Goal: Task Accomplishment & Management: Complete application form

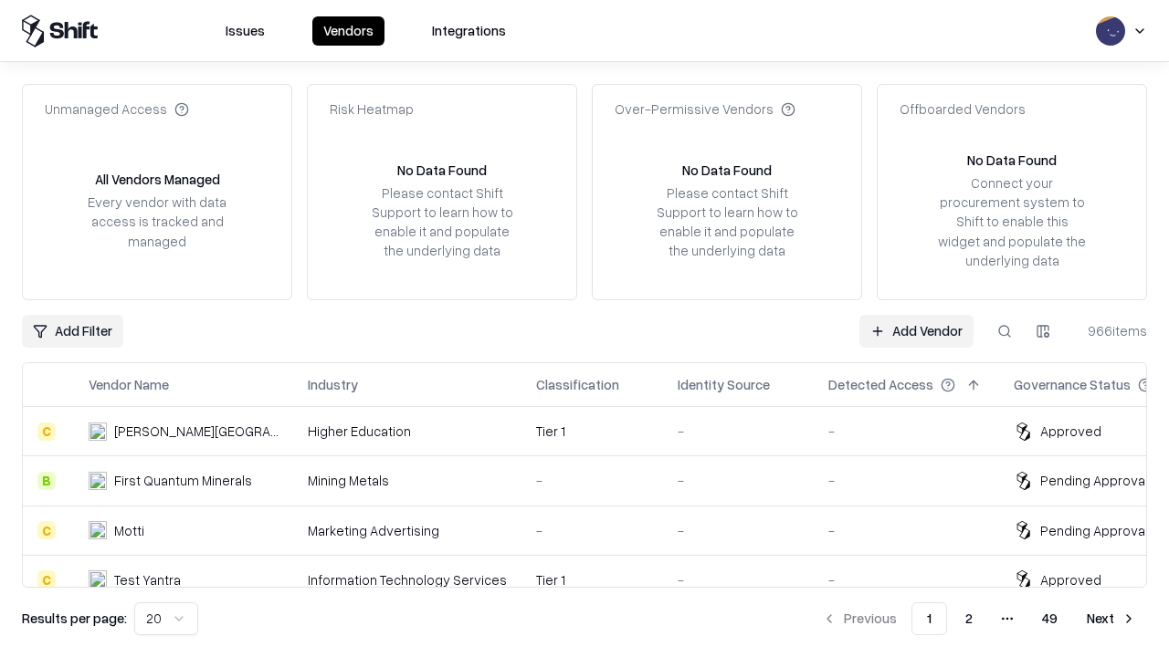
click at [916, 331] on link "Add Vendor" at bounding box center [916, 331] width 114 height 33
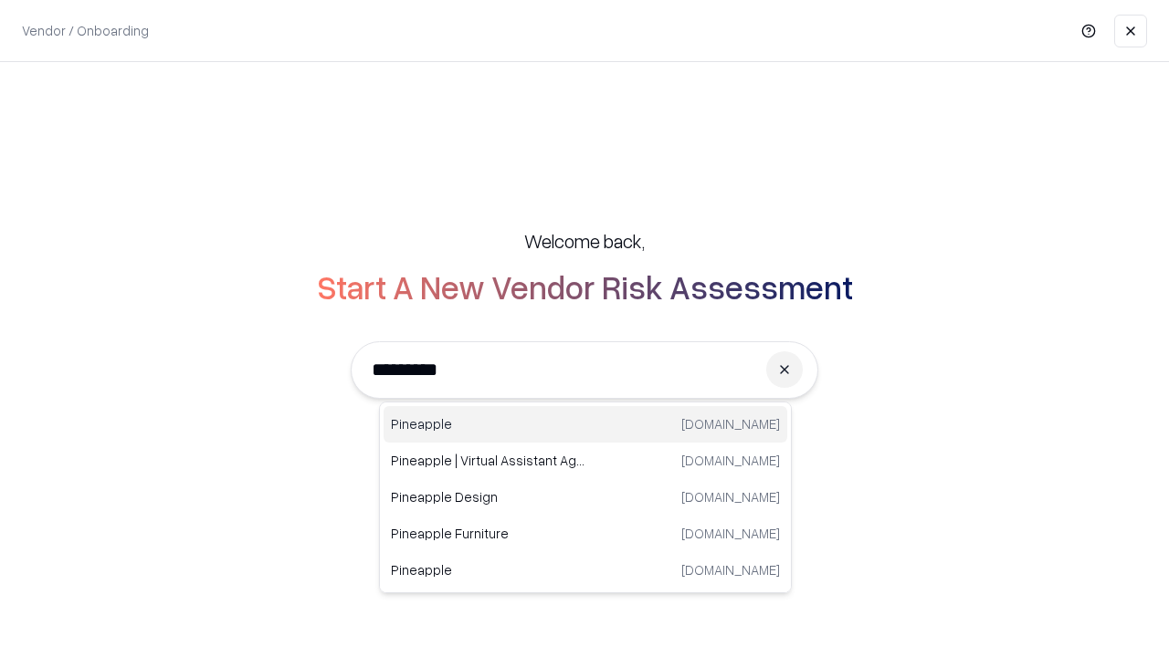
click at [585, 425] on div "Pineapple [DOMAIN_NAME]" at bounding box center [586, 424] width 404 height 37
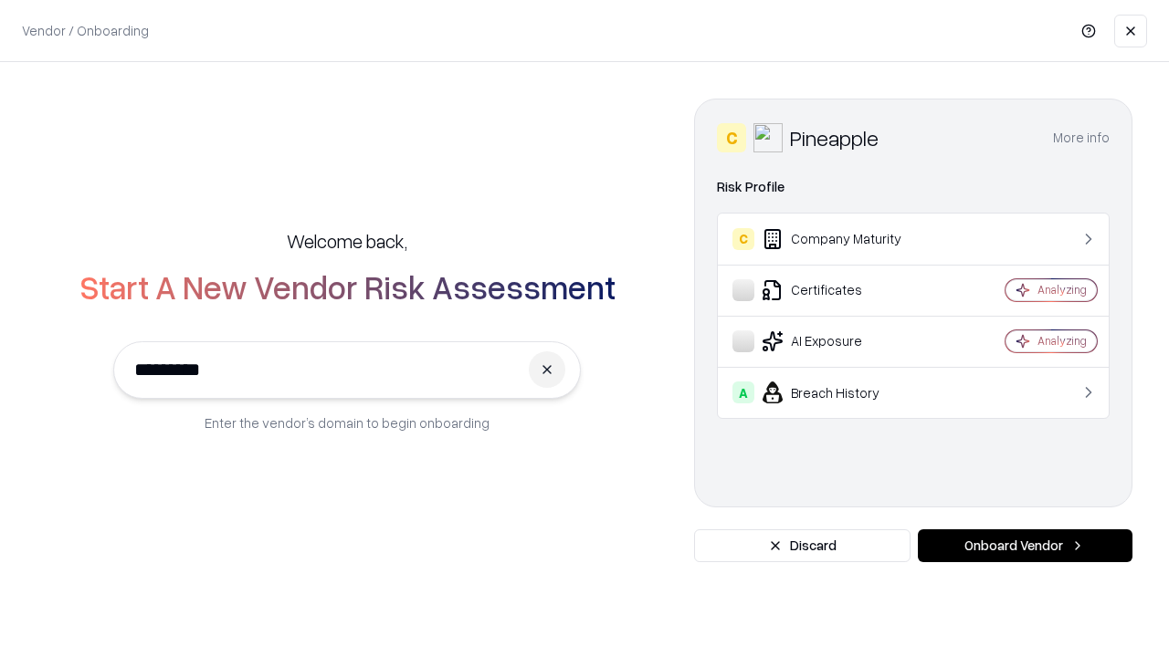
type input "*********"
click at [1025, 546] on button "Onboard Vendor" at bounding box center [1025, 546] width 215 height 33
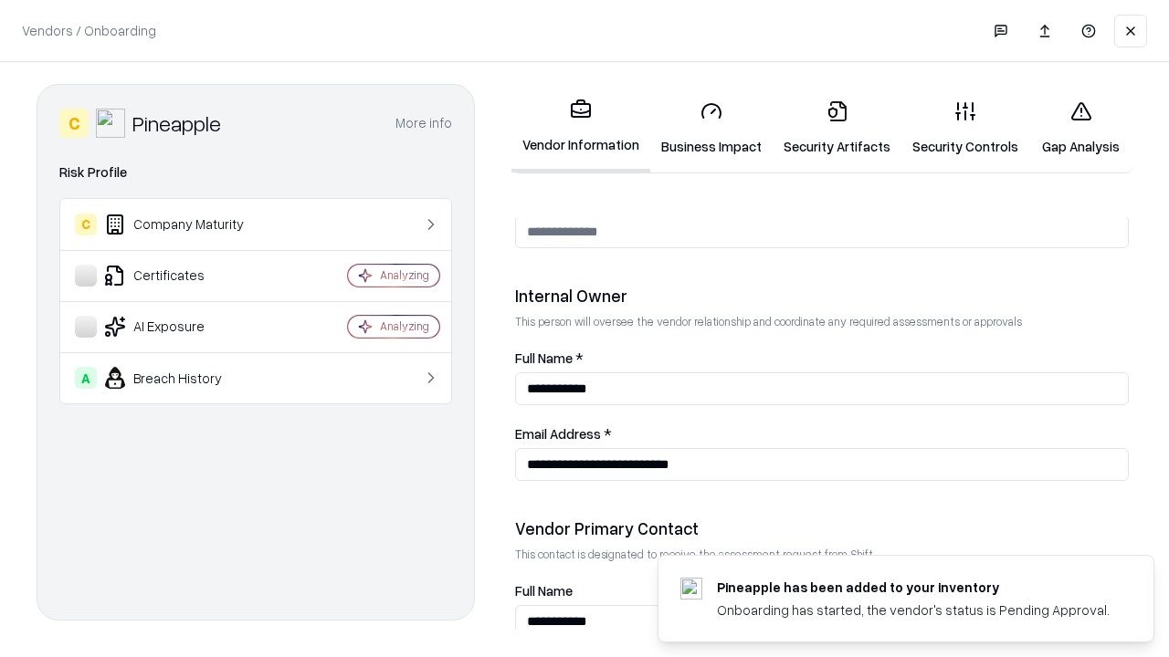
scroll to position [946, 0]
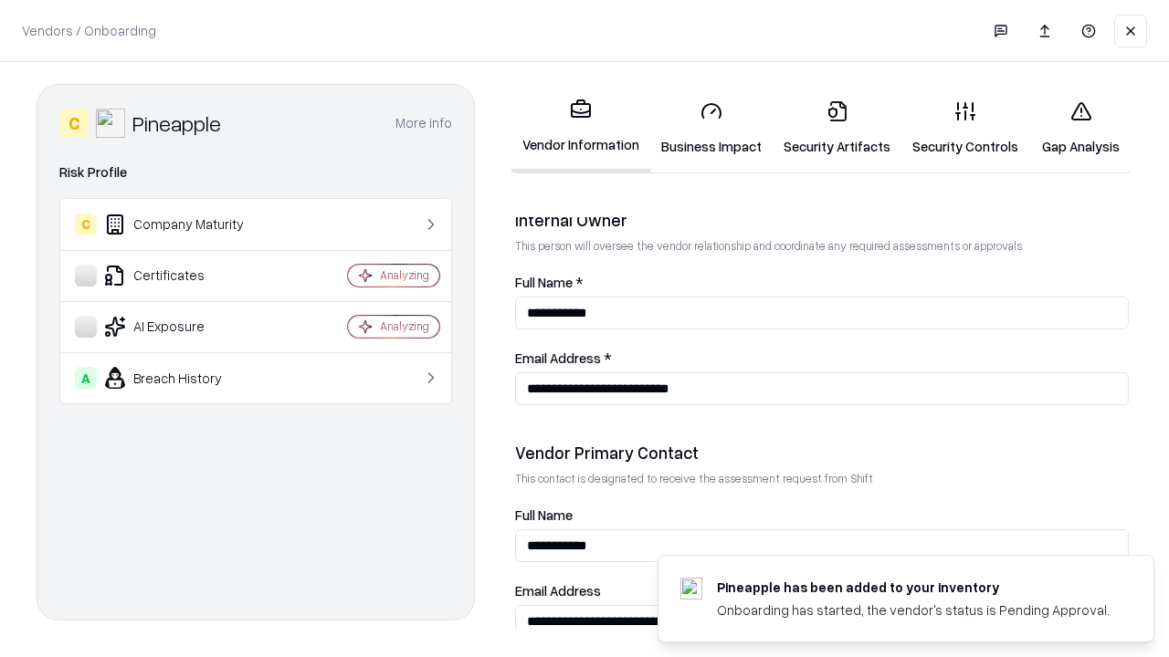
click at [711, 128] on link "Business Impact" at bounding box center [711, 128] width 122 height 85
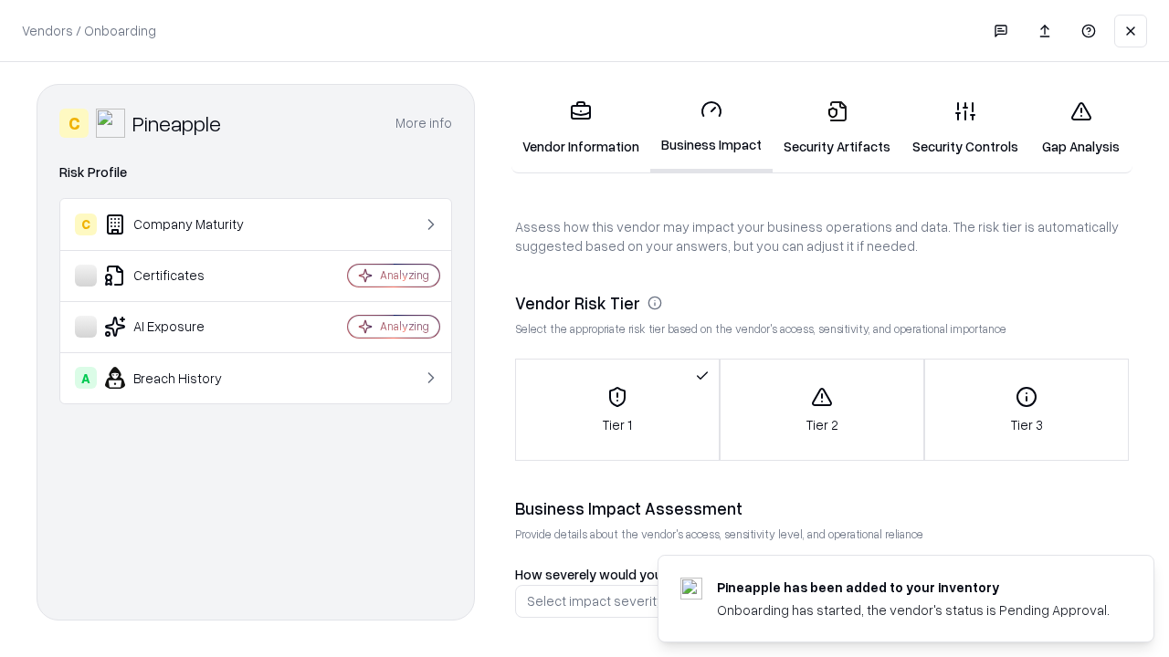
click at [836, 128] on link "Security Artifacts" at bounding box center [836, 128] width 129 height 85
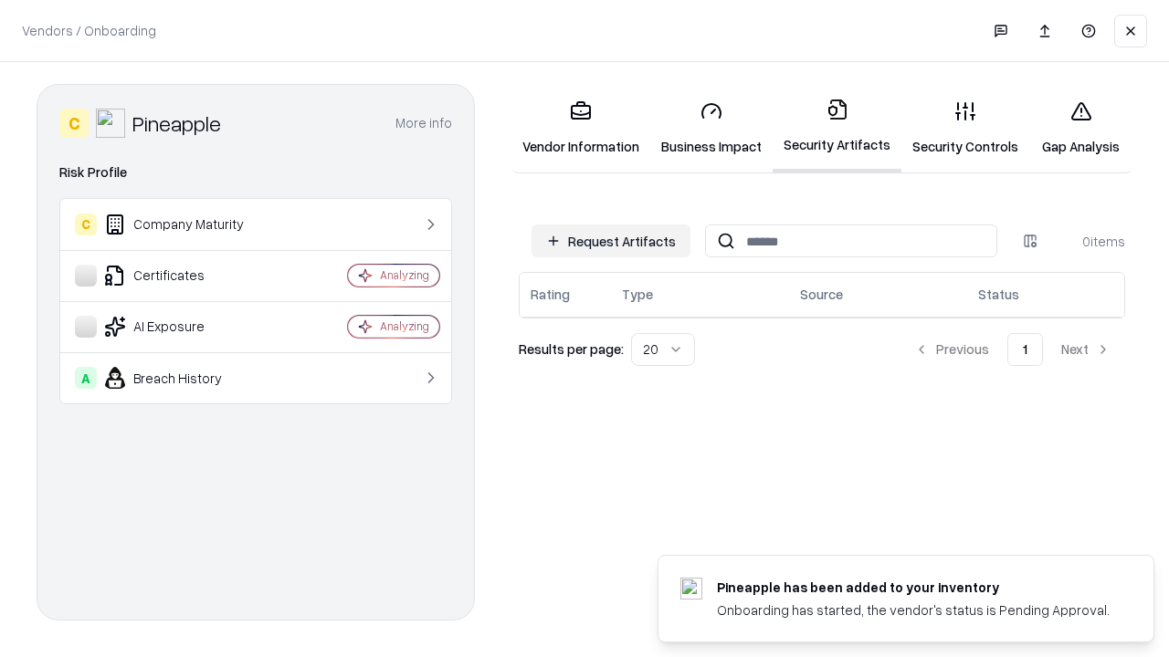
click at [611, 239] on button "Request Artifacts" at bounding box center [610, 241] width 159 height 33
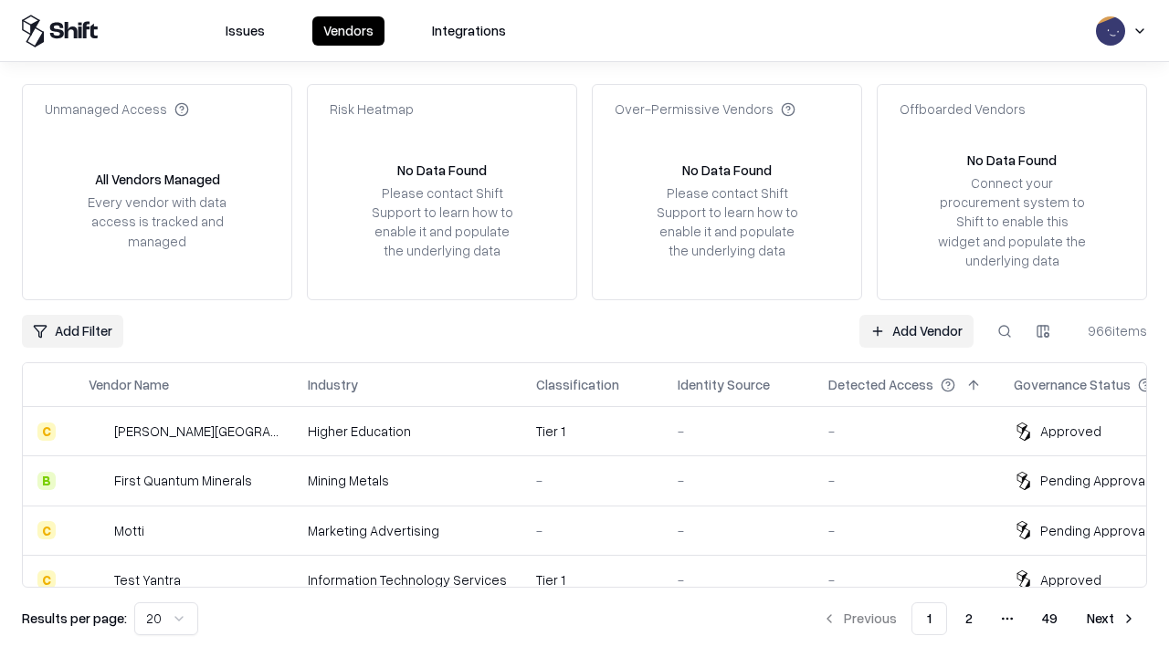
click at [916, 331] on link "Add Vendor" at bounding box center [916, 331] width 114 height 33
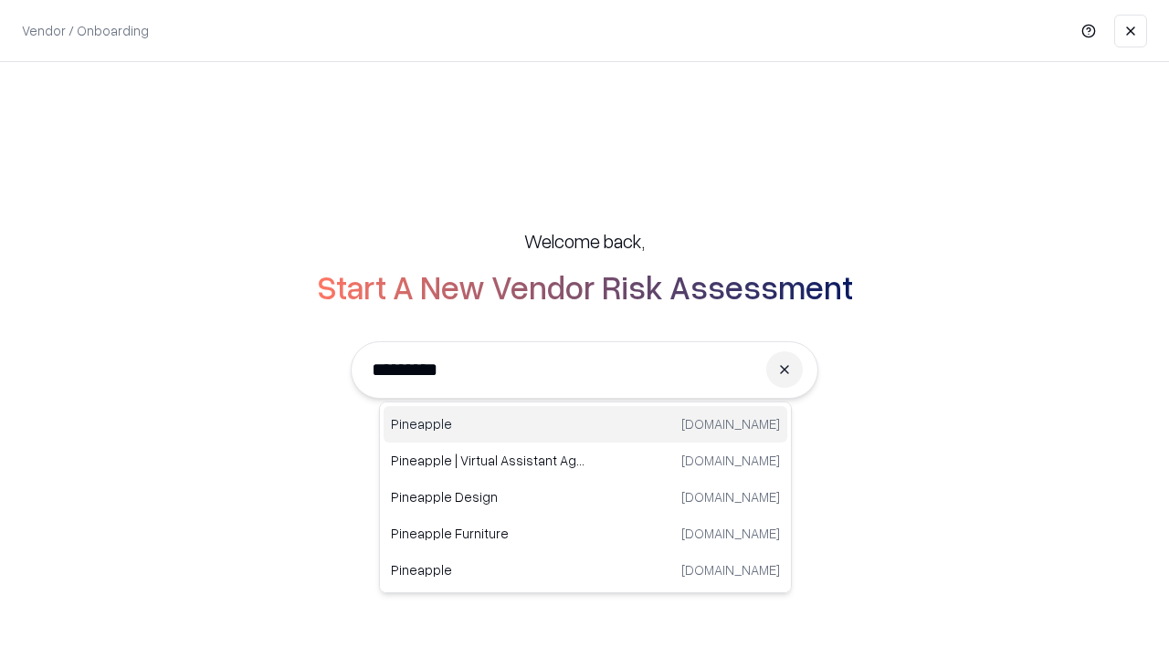
click at [585, 425] on div "Pineapple [DOMAIN_NAME]" at bounding box center [586, 424] width 404 height 37
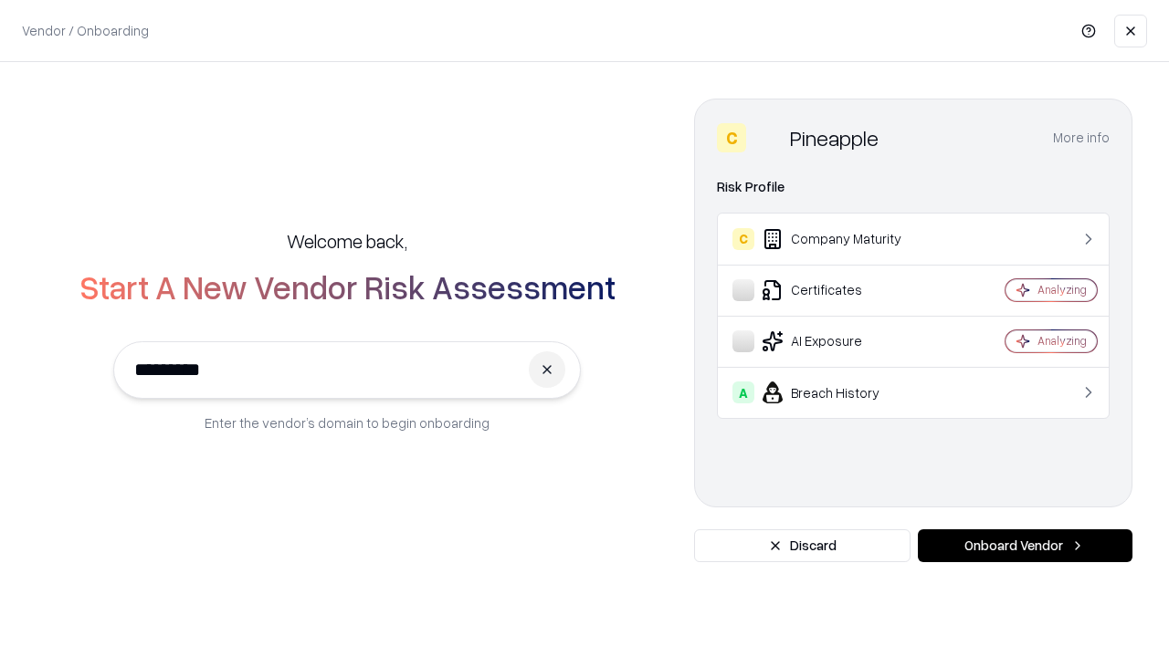
type input "*********"
click at [1025, 546] on button "Onboard Vendor" at bounding box center [1025, 546] width 215 height 33
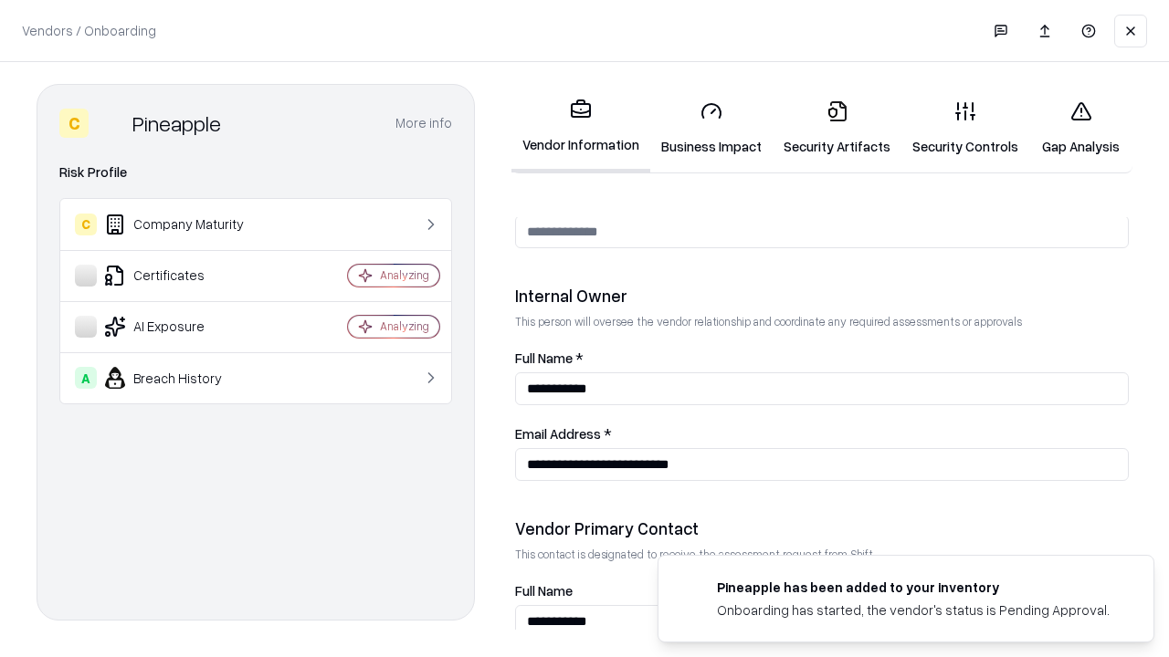
scroll to position [946, 0]
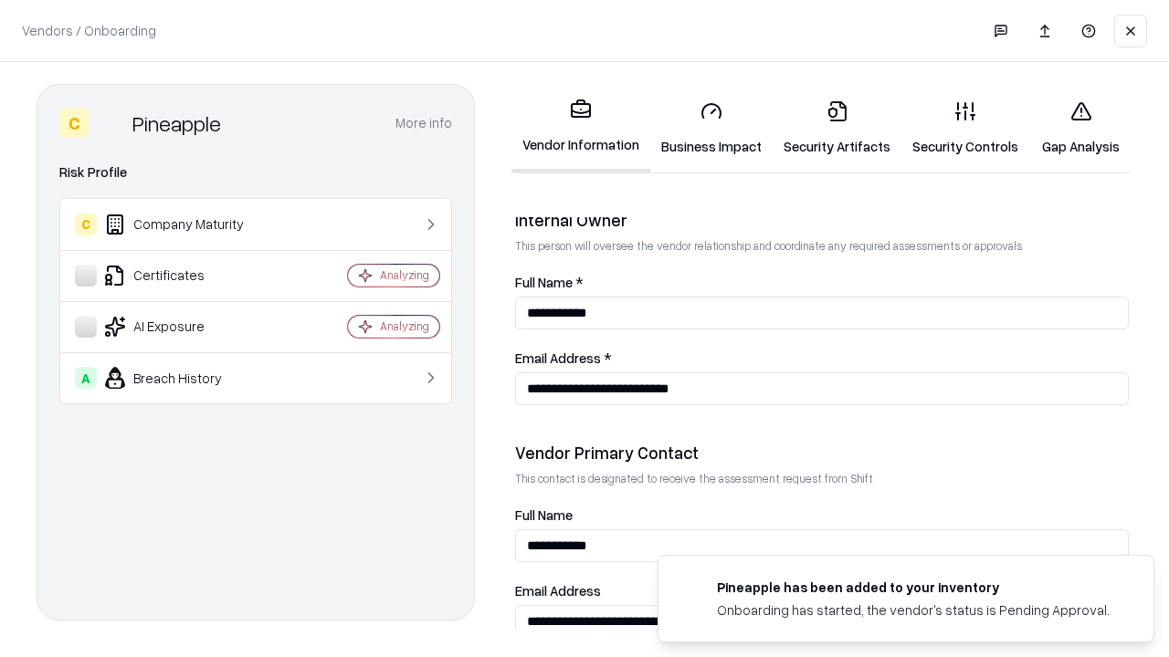
click at [1080, 128] on link "Gap Analysis" at bounding box center [1080, 128] width 103 height 85
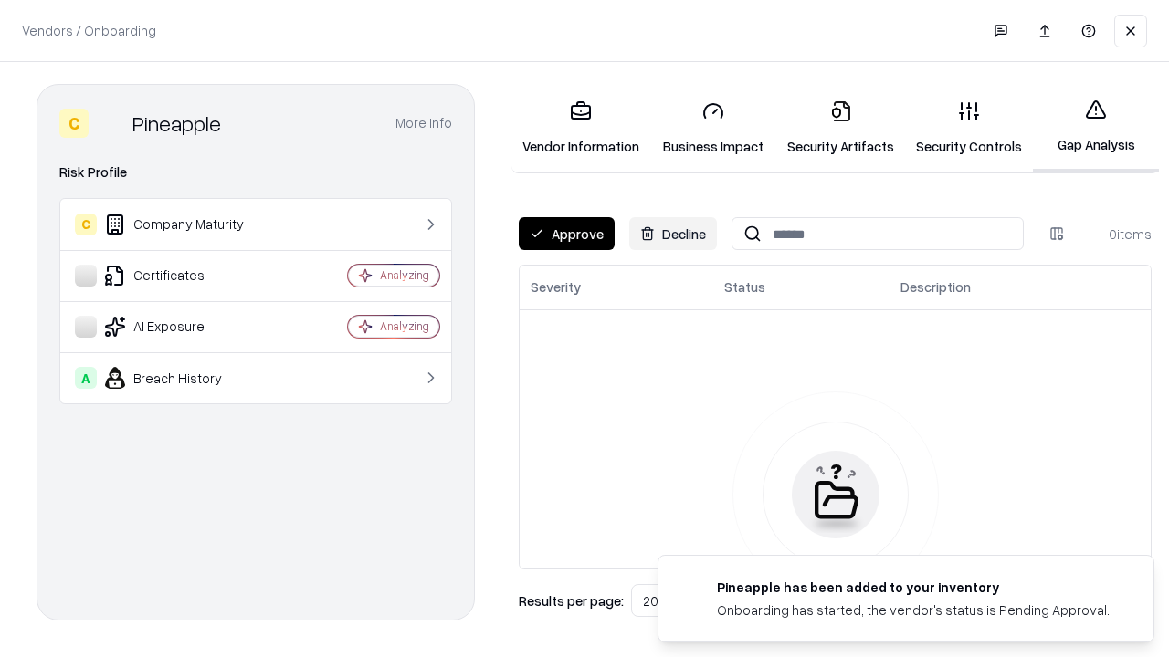
click at [566, 234] on button "Approve" at bounding box center [567, 233] width 96 height 33
